Goal: Information Seeking & Learning: Learn about a topic

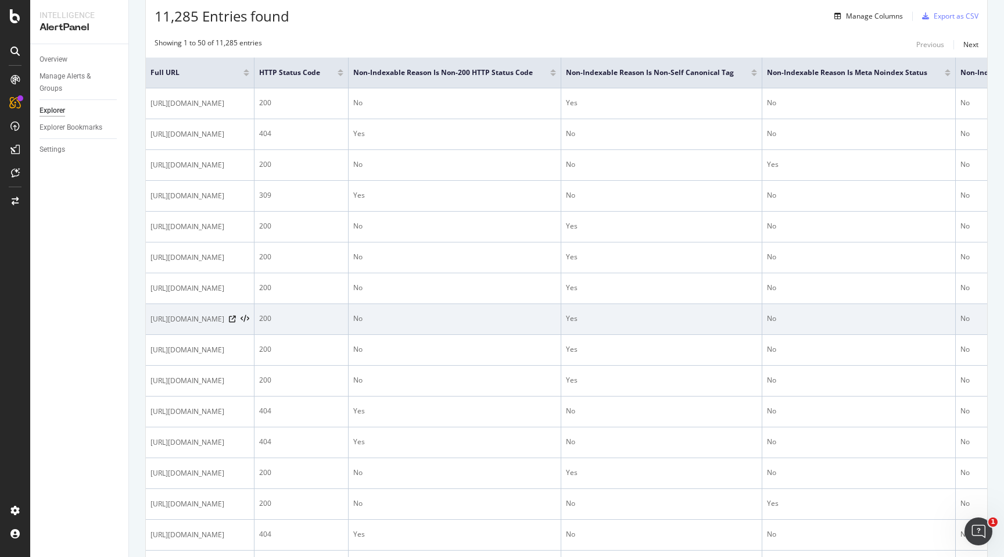
scroll to position [185, 0]
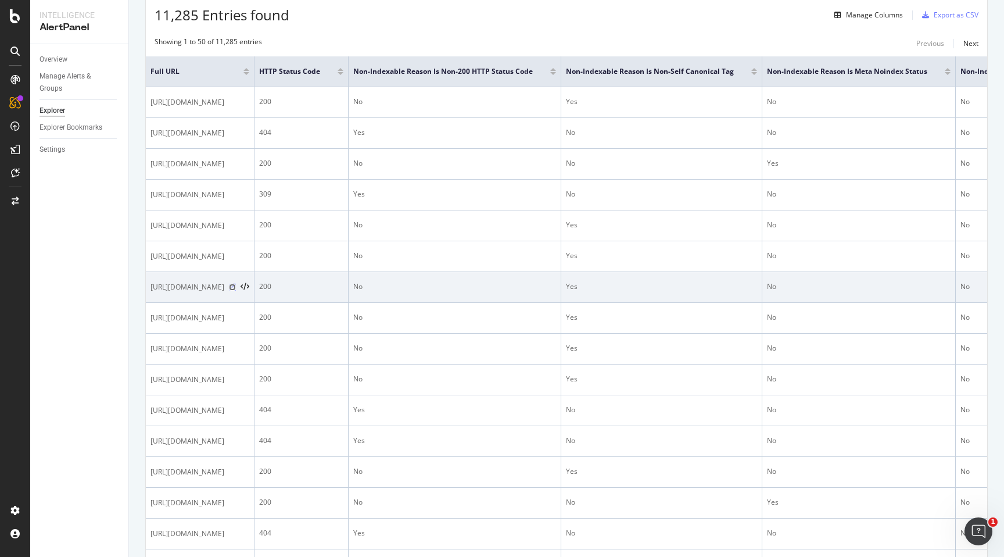
click at [236, 290] on icon at bounding box center [232, 287] width 7 height 7
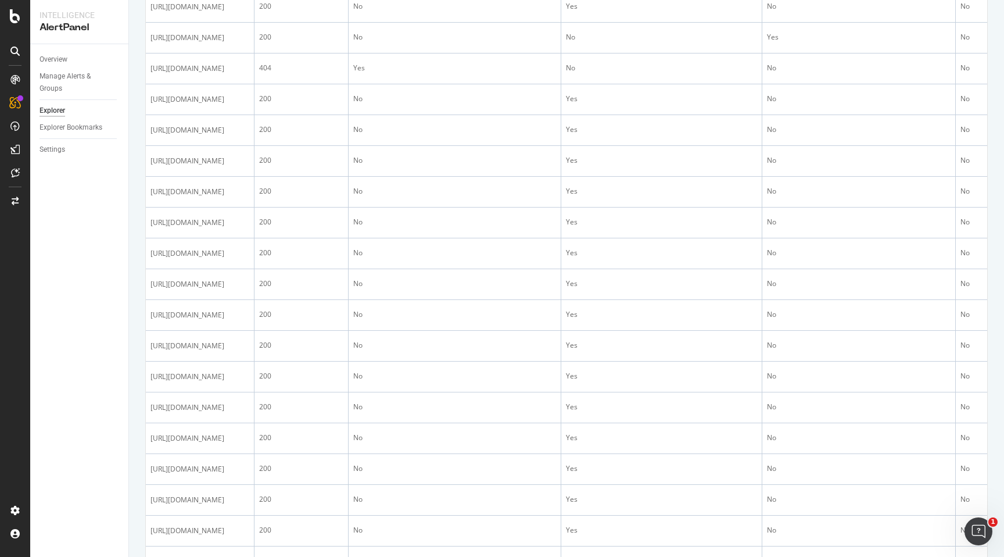
scroll to position [1039, 0]
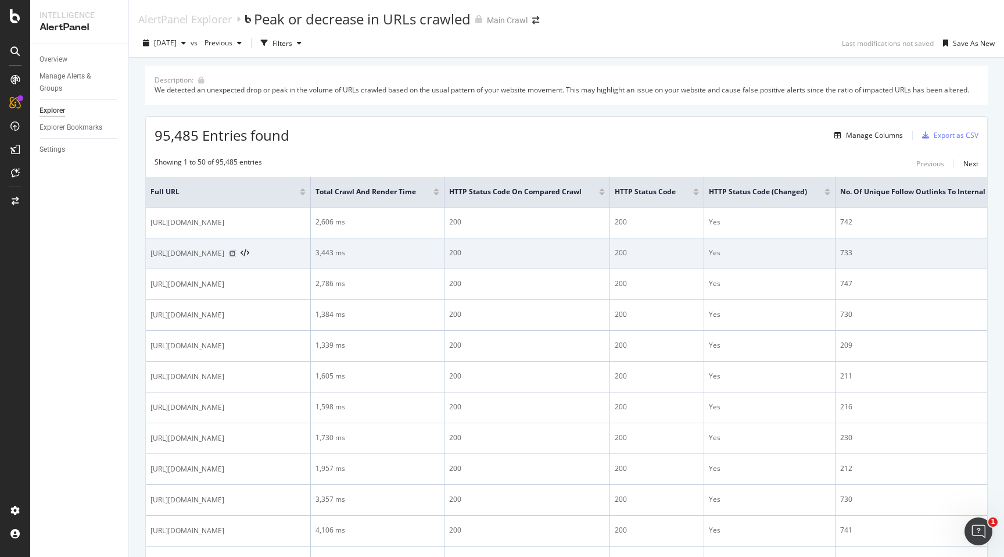
click at [236, 256] on icon at bounding box center [232, 253] width 7 height 7
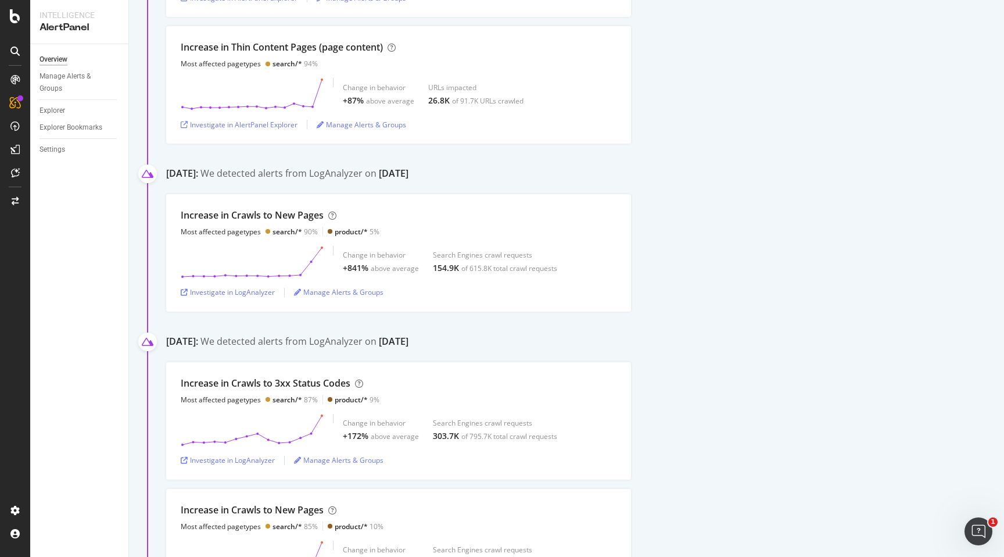
scroll to position [439, 0]
click at [250, 291] on div "Investigate in LogAnalyzer" at bounding box center [228, 294] width 94 height 10
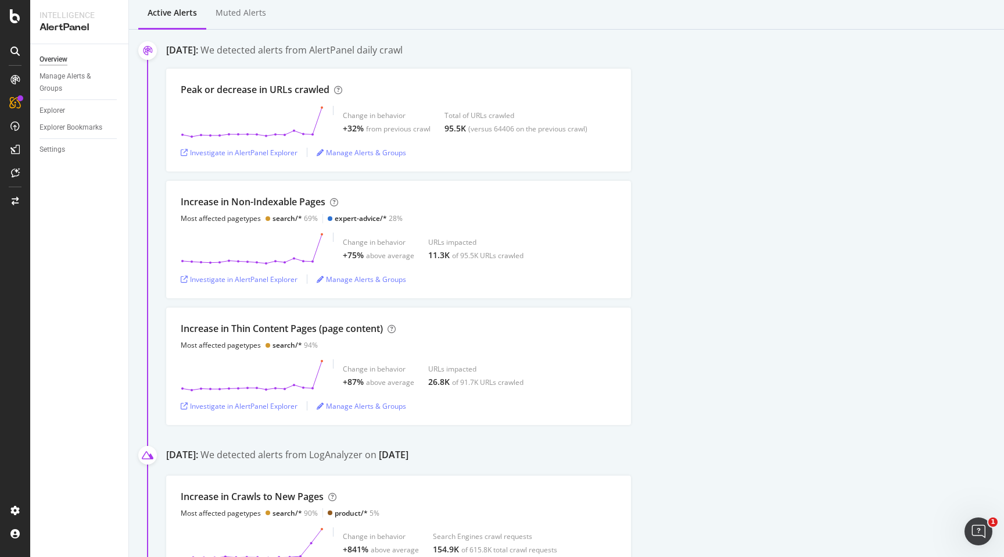
scroll to position [11, 0]
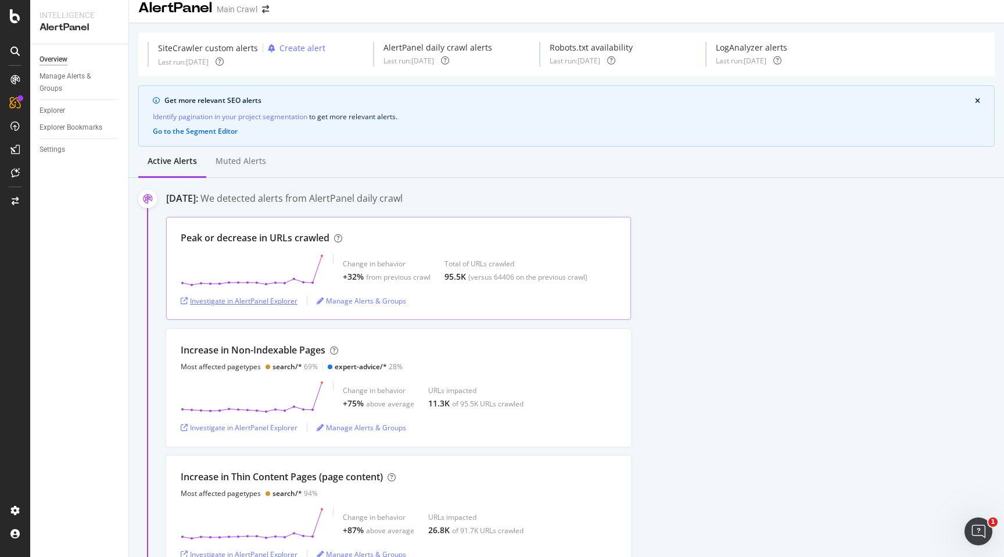
click at [279, 304] on div "Investigate in AlertPanel Explorer" at bounding box center [239, 301] width 117 height 10
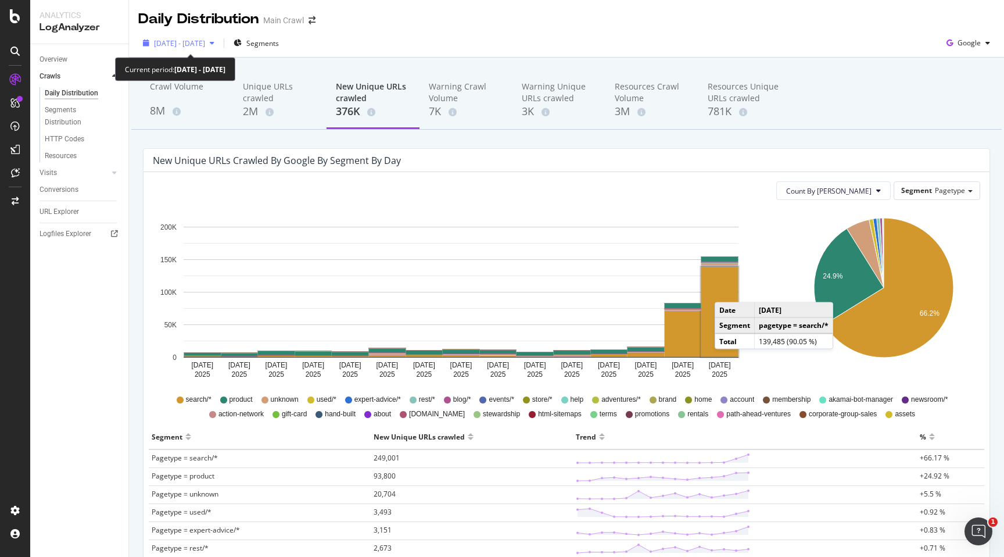
click at [205, 44] on span "2025 Jul. 21st - Aug. 4th" at bounding box center [179, 43] width 51 height 10
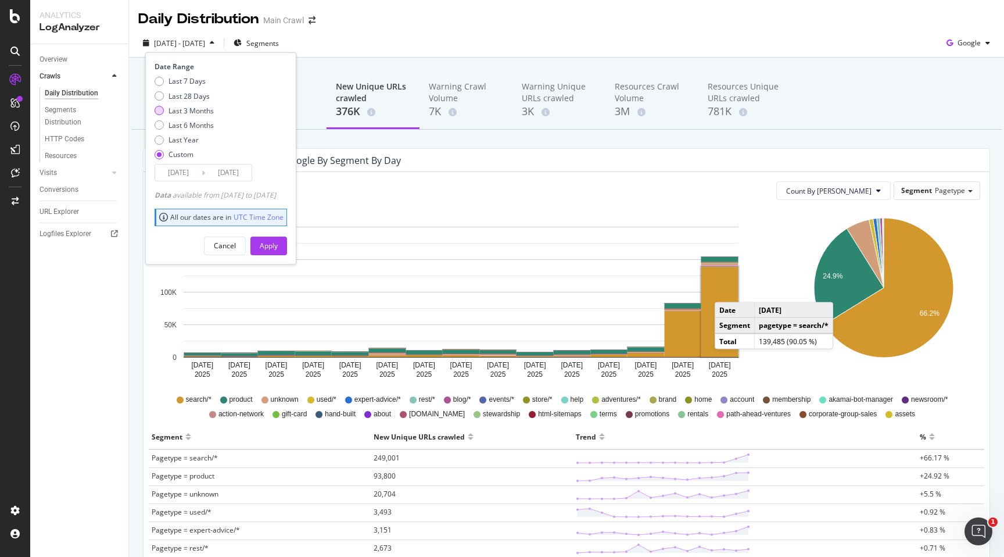
click at [177, 113] on div "Last 3 Months" at bounding box center [190, 111] width 45 height 10
type input "2025/05/11"
type input "2025/08/10"
click at [287, 257] on div "Date Range Last 7 Days Last 28 Days Last 3 Months Last 6 Months Last Year Custo…" at bounding box center [220, 157] width 151 height 211
click at [278, 247] on div "Apply" at bounding box center [269, 246] width 18 height 10
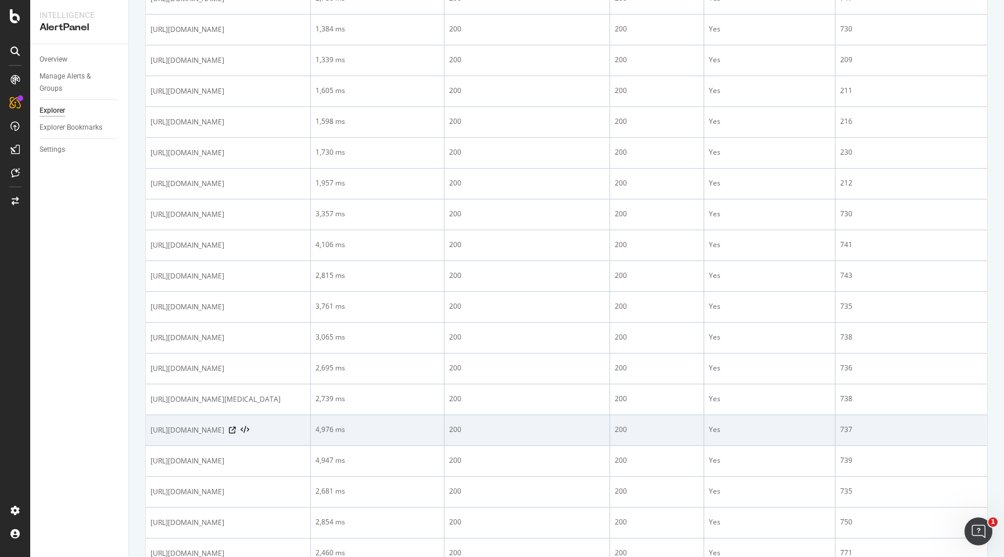
scroll to position [298, 0]
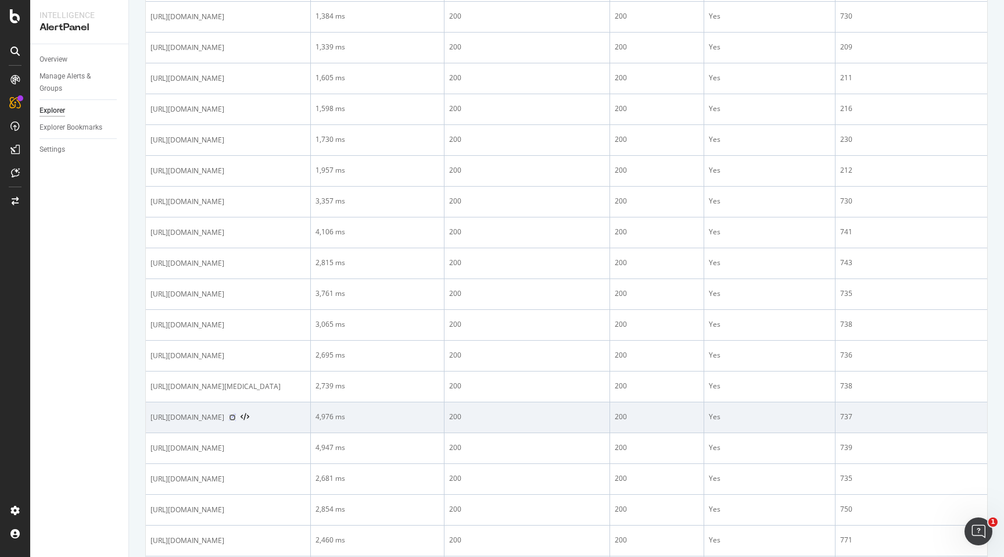
click at [236, 421] on icon at bounding box center [232, 417] width 7 height 7
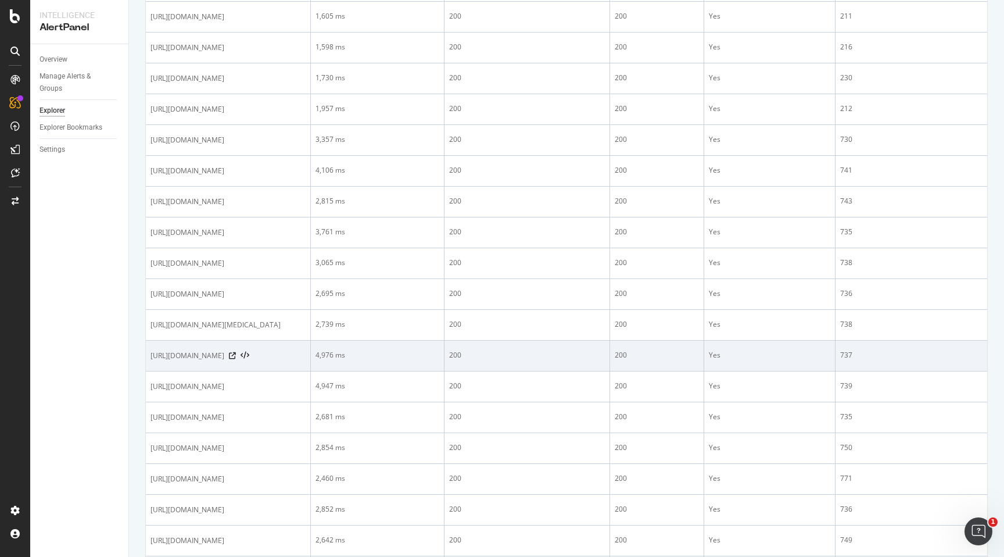
scroll to position [360, 0]
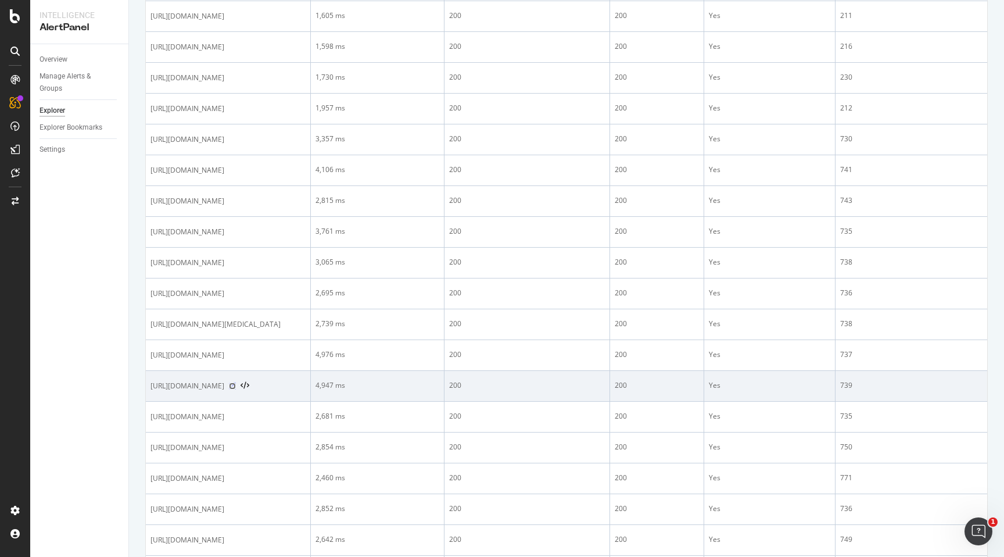
click at [236, 389] on icon at bounding box center [232, 385] width 7 height 7
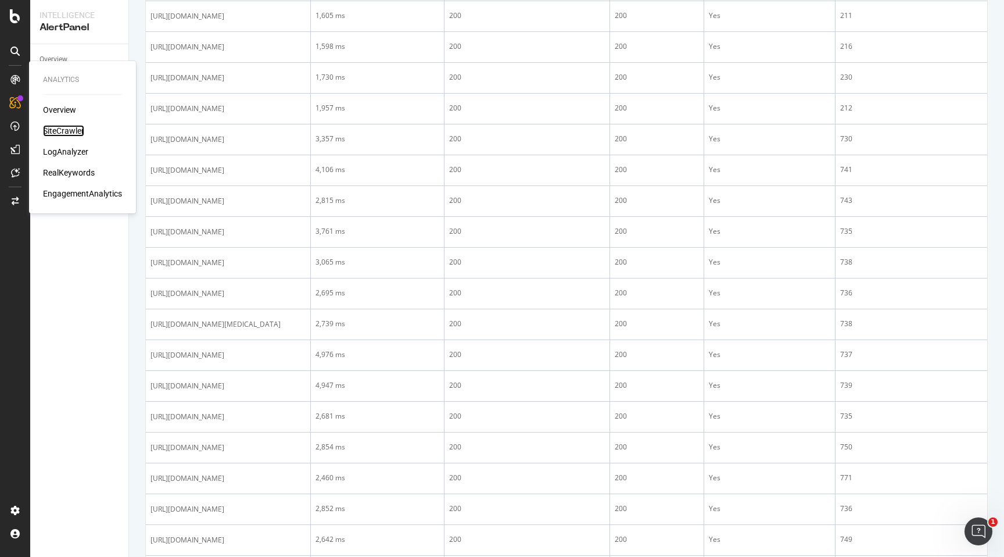
click at [71, 128] on div "SiteCrawler" at bounding box center [63, 131] width 41 height 12
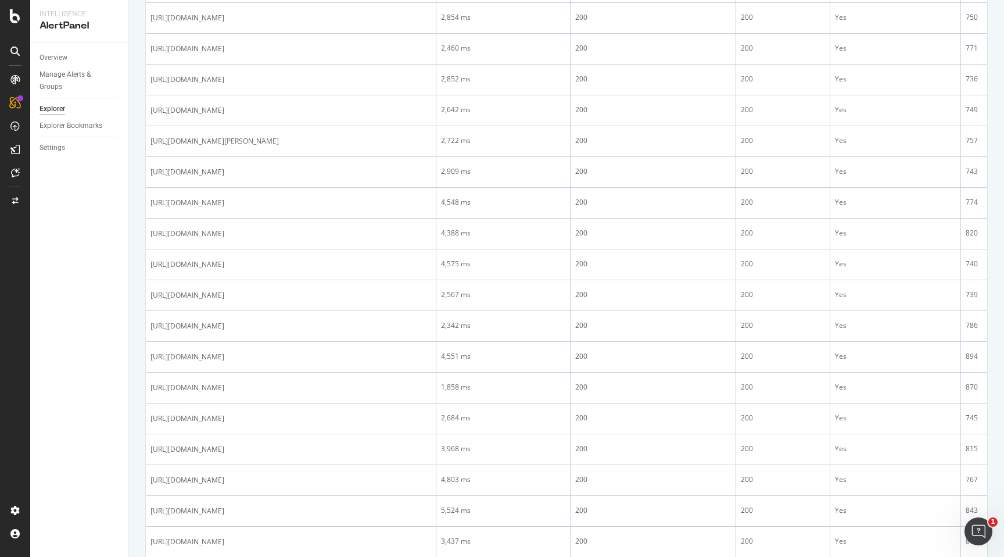
scroll to position [799, 0]
